Goal: Navigation & Orientation: Find specific page/section

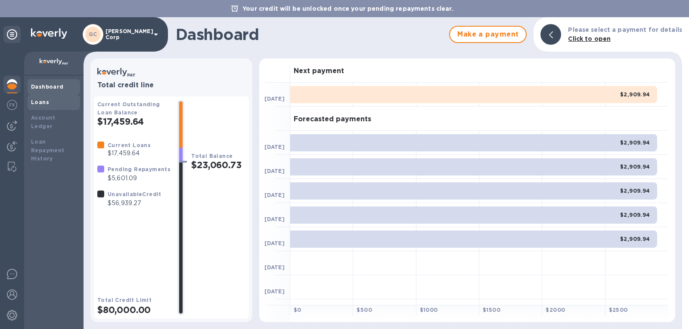
click at [48, 96] on div "Loans" at bounding box center [54, 103] width 53 height 16
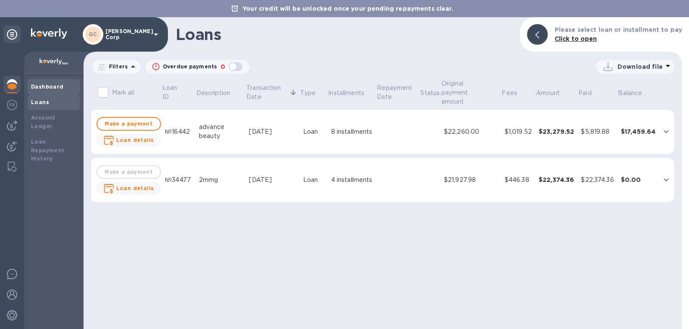
click at [48, 93] on div "Dashboard" at bounding box center [54, 87] width 53 height 16
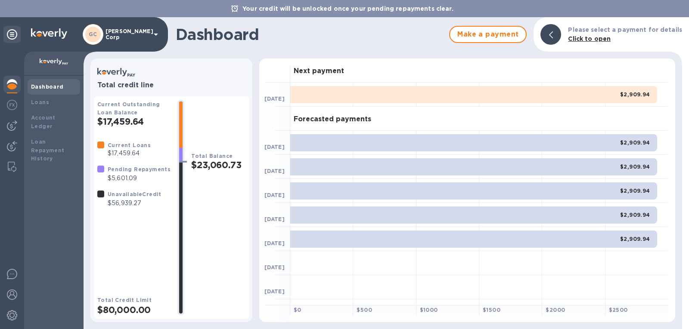
click at [56, 88] on b "Dashboard" at bounding box center [47, 87] width 33 height 6
click at [12, 105] on img at bounding box center [12, 105] width 10 height 10
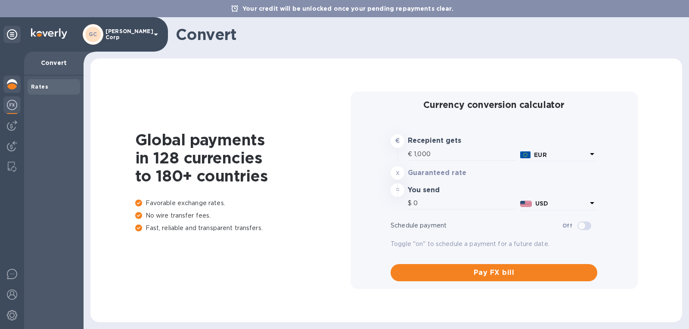
click at [16, 81] on img at bounding box center [12, 84] width 10 height 10
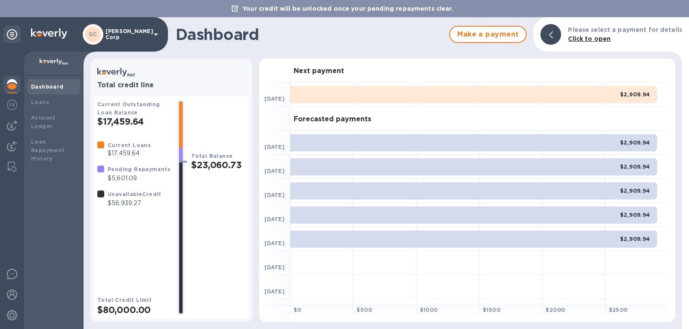
click at [46, 84] on b "Dashboard" at bounding box center [47, 87] width 33 height 6
